Goal: Check status: Check status

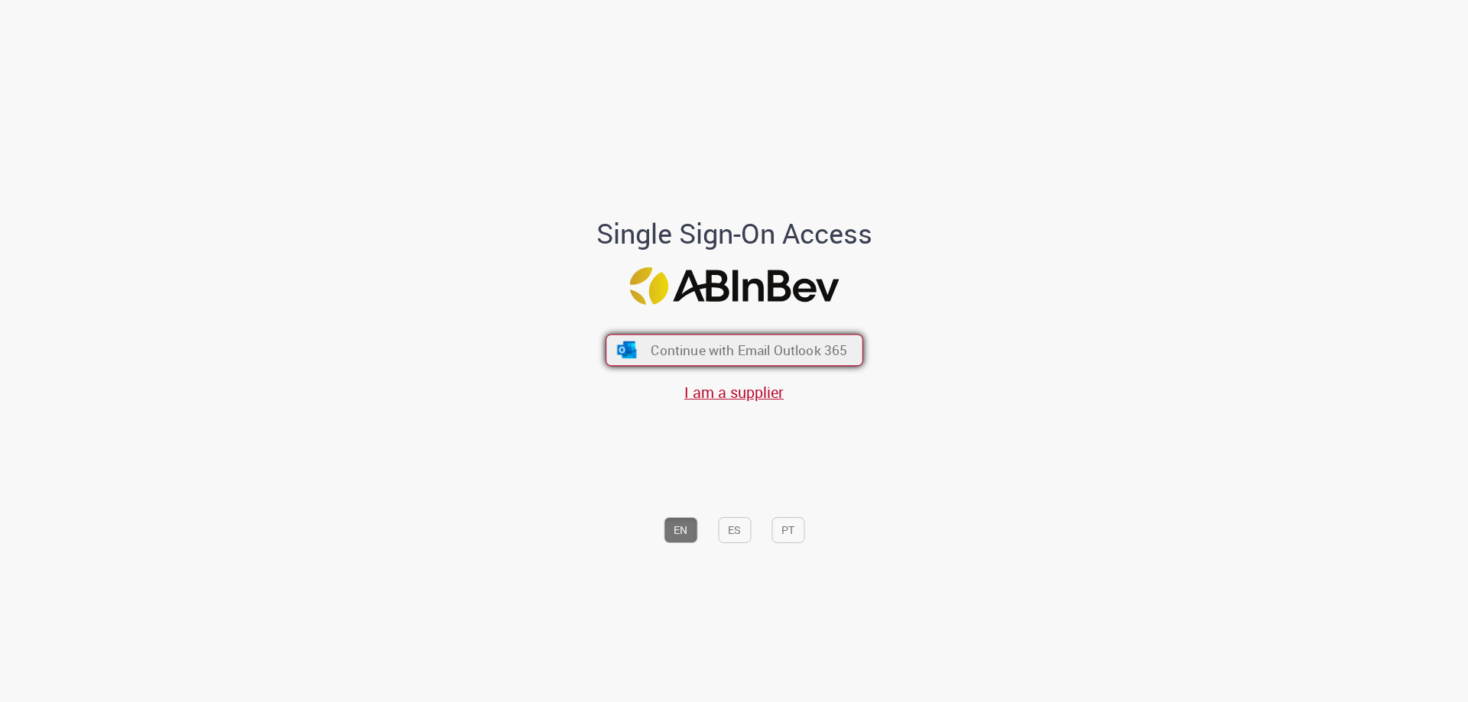
click at [665, 355] on span "Continue with Email Outlook 365" at bounding box center [749, 351] width 196 height 18
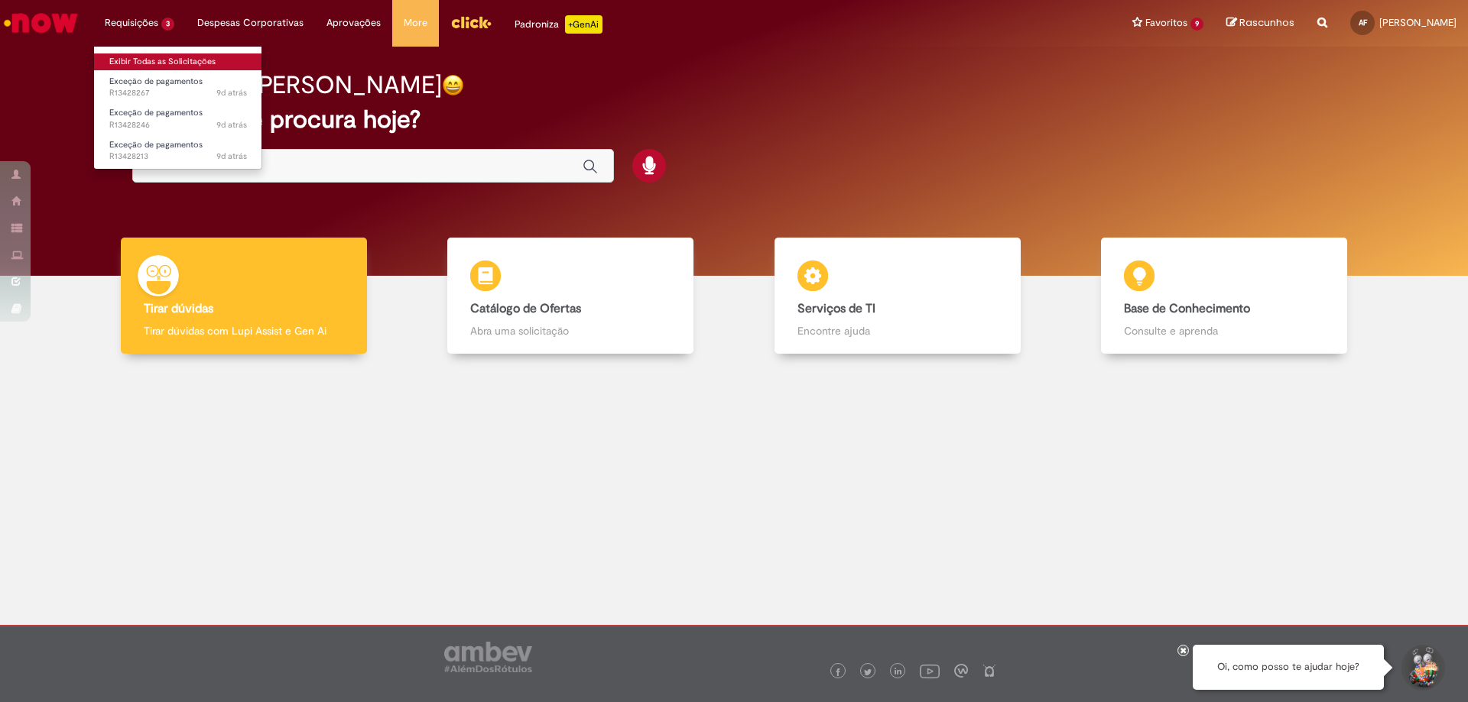
click at [151, 65] on link "Exibir Todas as Solicitações" at bounding box center [178, 62] width 168 height 17
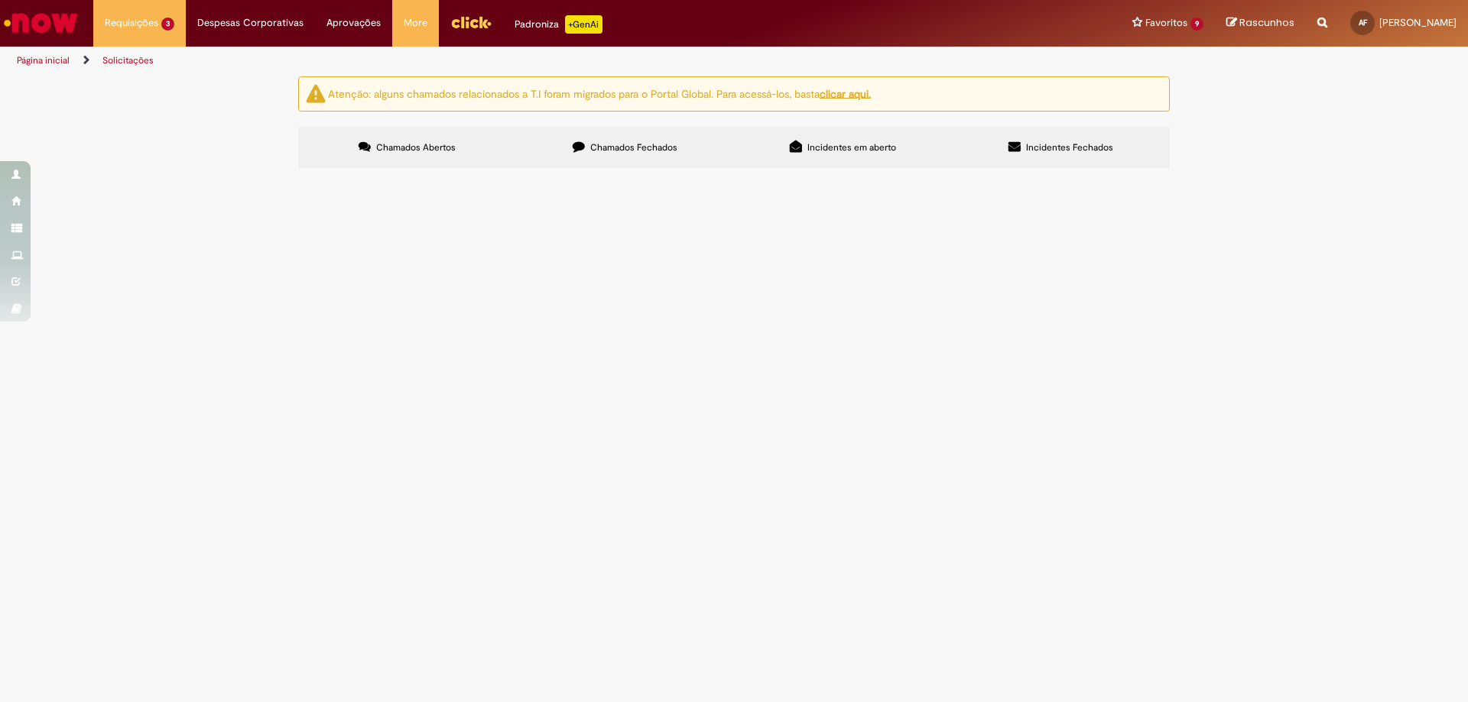
click at [0, 0] on span "R13428267" at bounding box center [0, 0] width 0 height 0
click at [0, 0] on span "Exceção de pagamentos" at bounding box center [0, 0] width 0 height 0
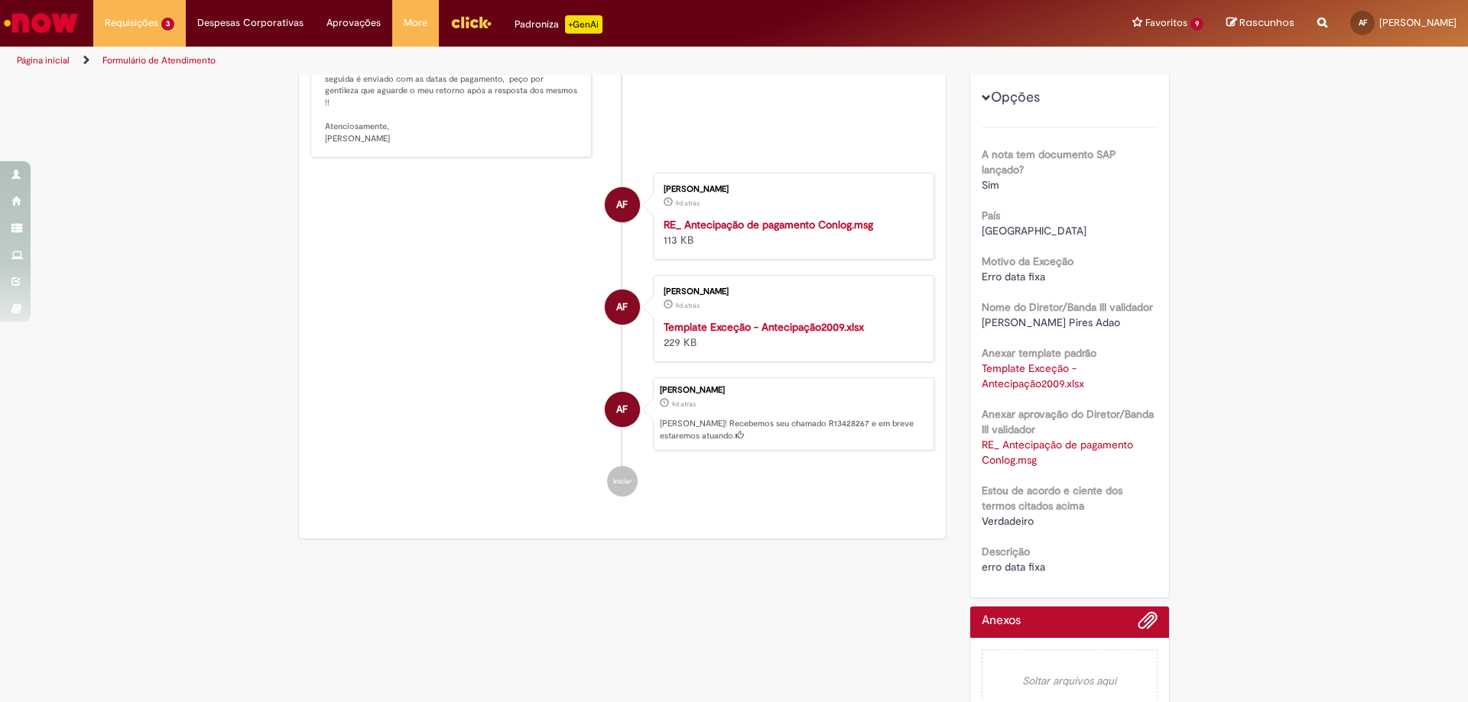
scroll to position [336, 0]
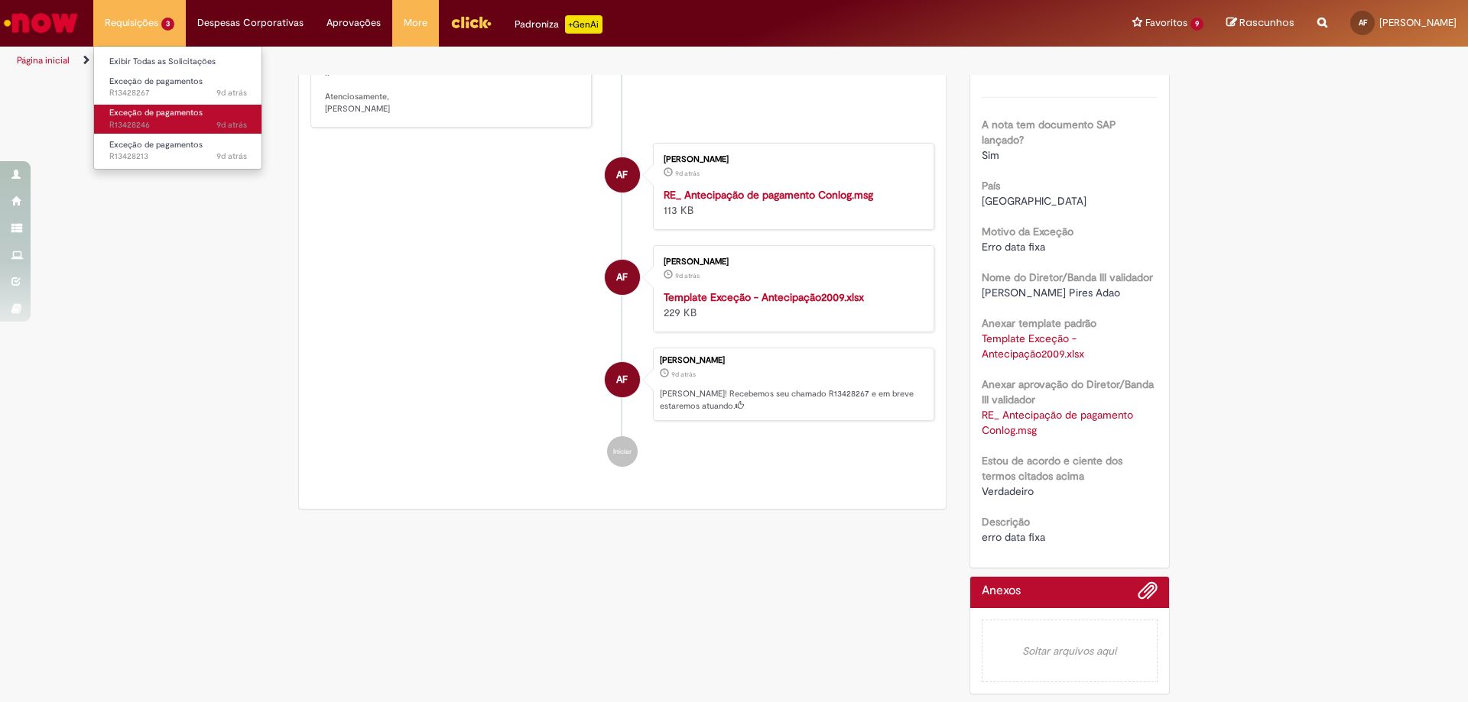
click at [144, 111] on span "Exceção de pagamentos" at bounding box center [155, 112] width 93 height 11
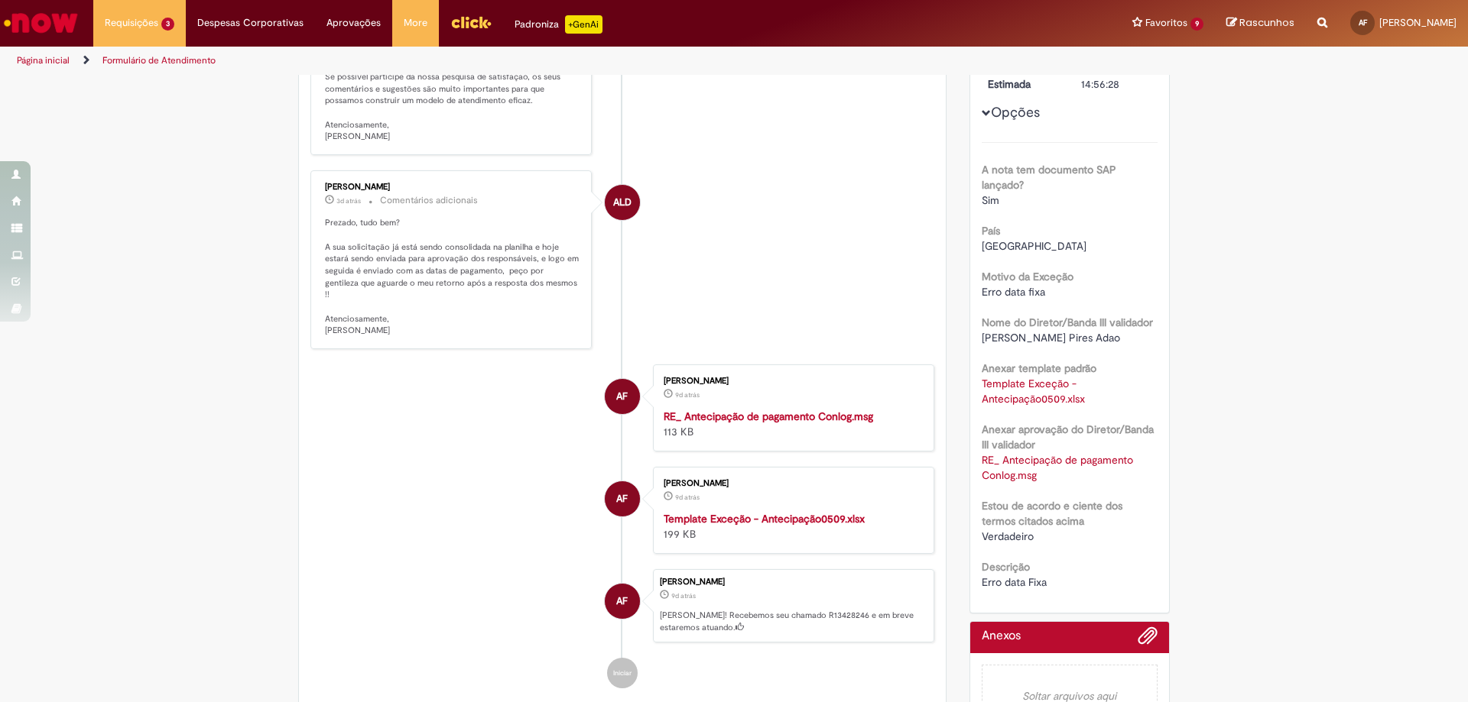
scroll to position [394, 0]
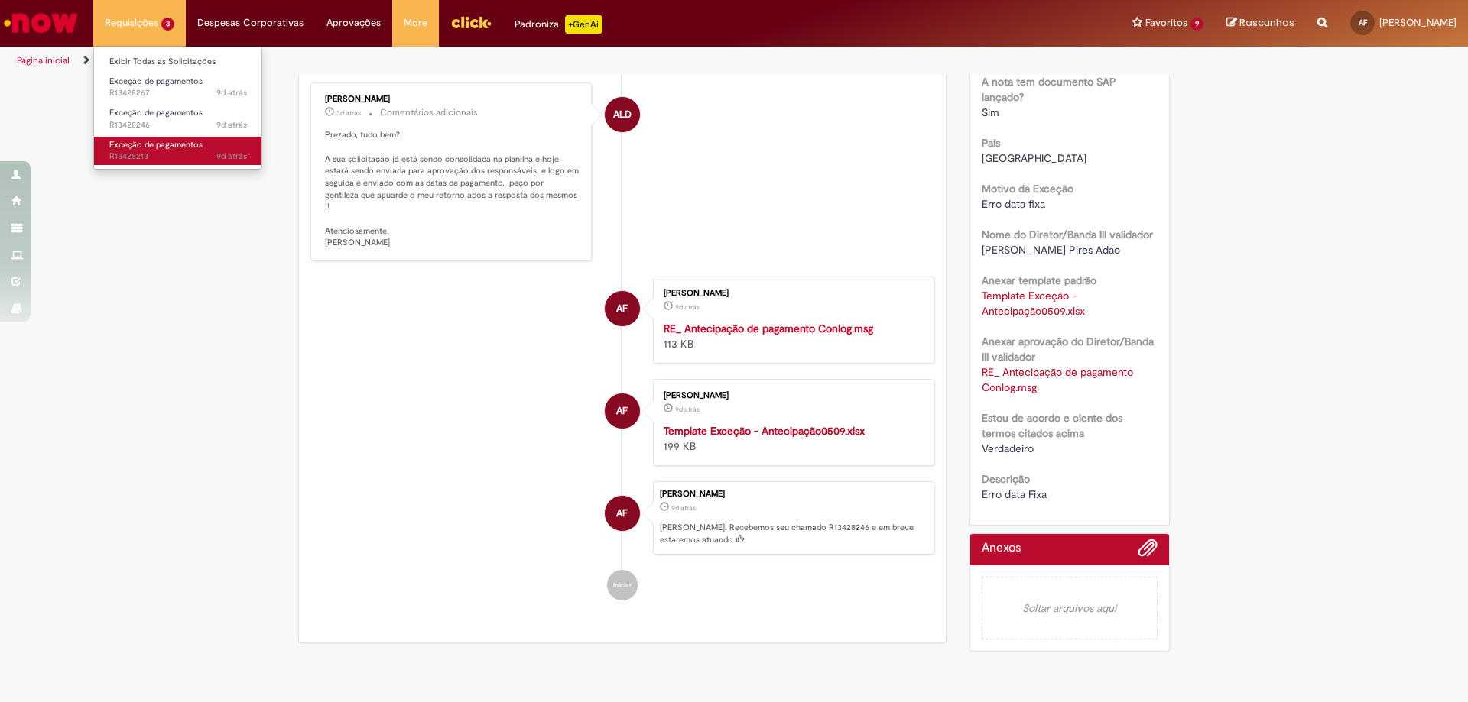
click at [153, 146] on span "Exceção de pagamentos" at bounding box center [155, 144] width 93 height 11
